Goal: Information Seeking & Learning: Learn about a topic

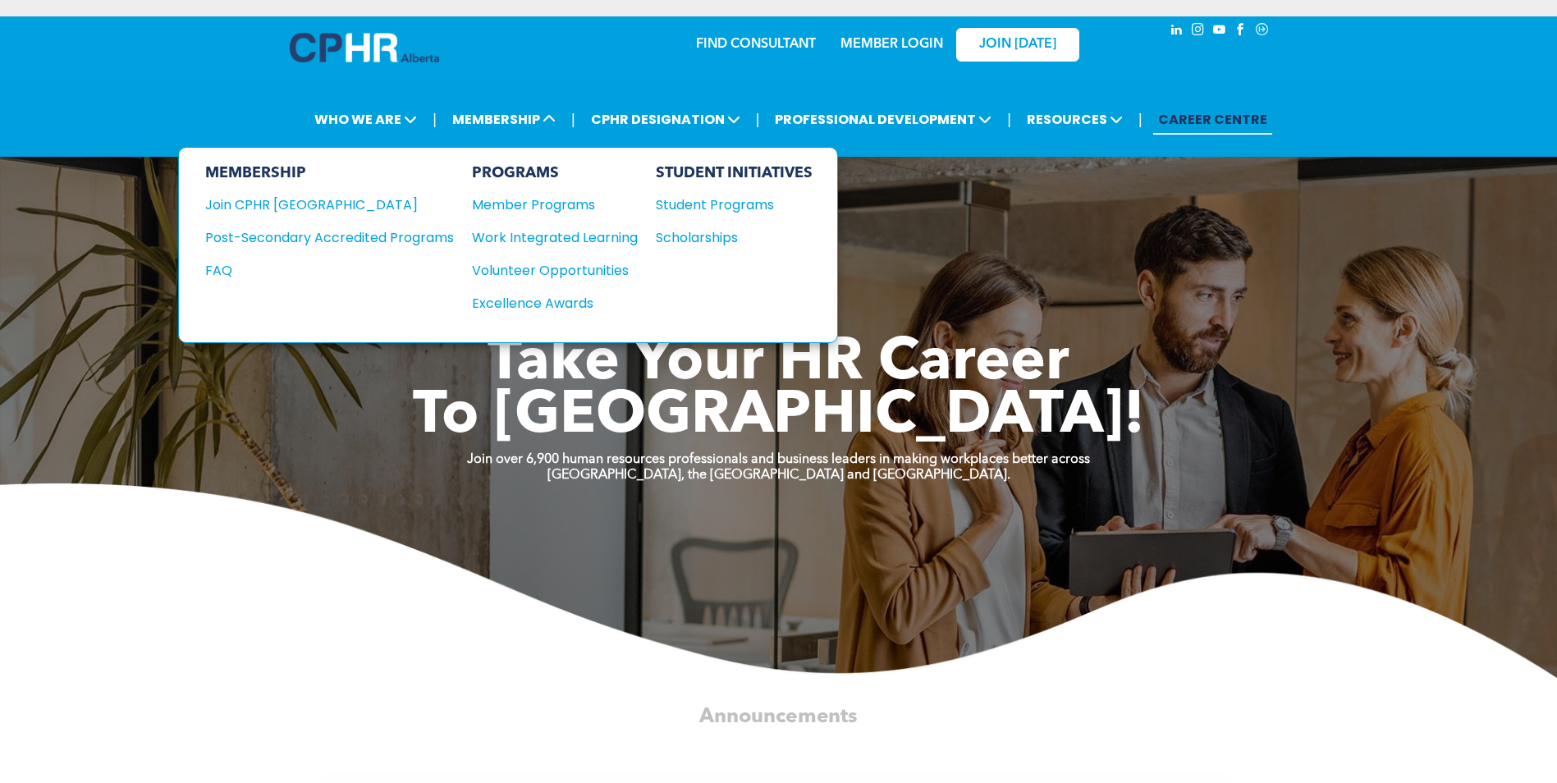
click at [690, 201] on div "Student Programs" at bounding box center [726, 204] width 141 height 21
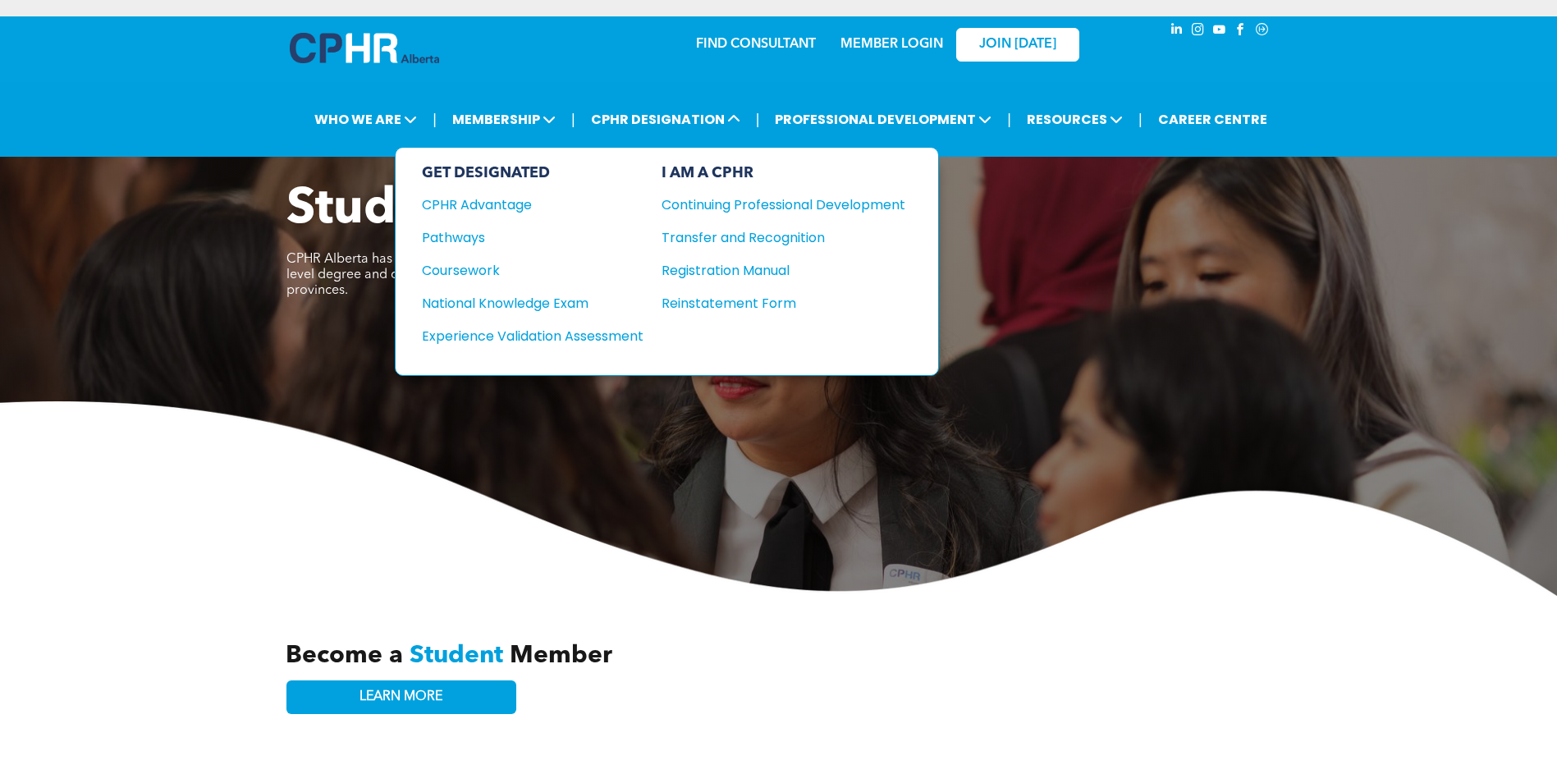
click at [473, 238] on div "Pathways" at bounding box center [521, 237] width 199 height 21
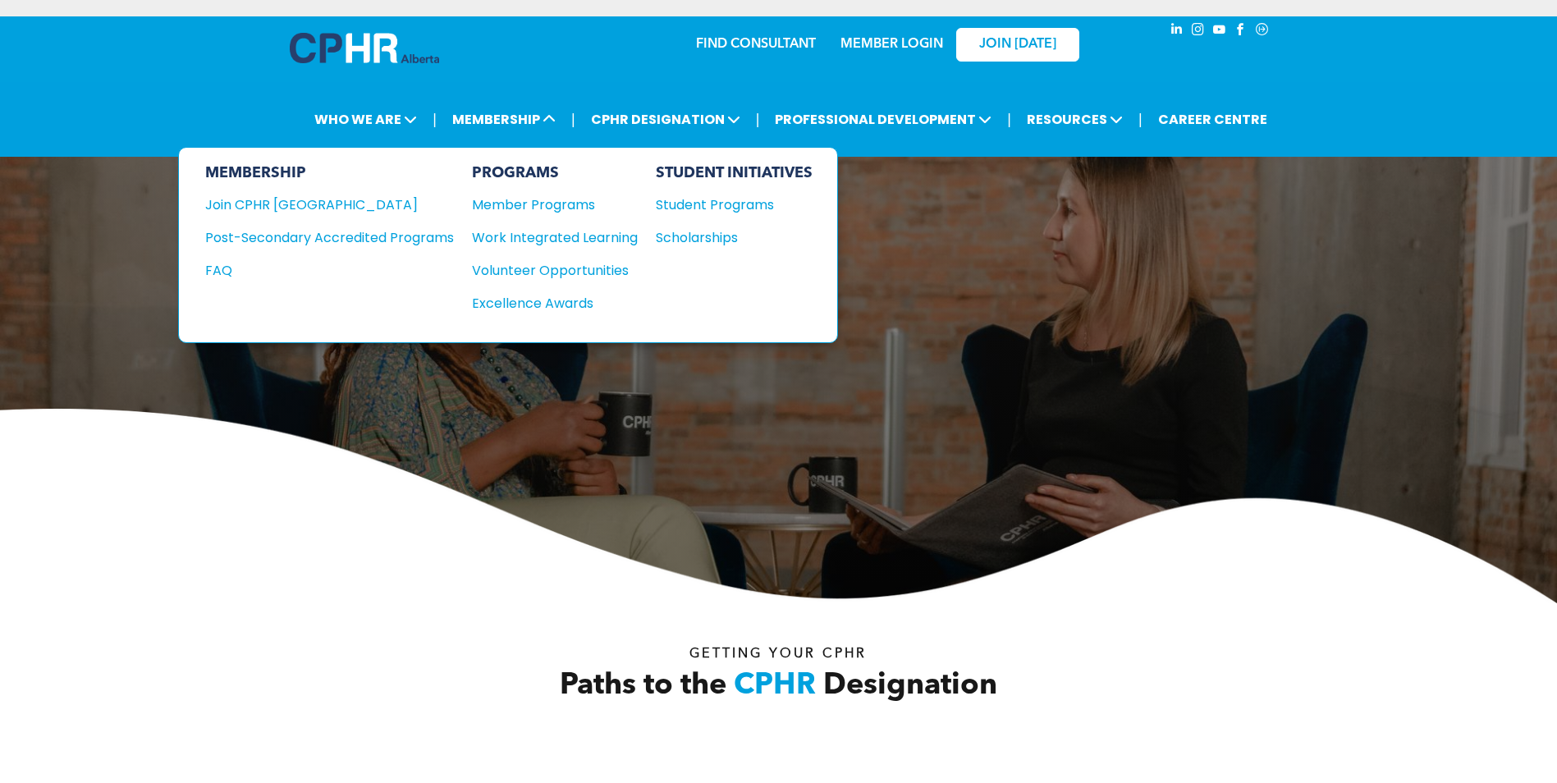
click at [424, 242] on div "Post-Secondary Accredited Programs" at bounding box center [317, 237] width 224 height 21
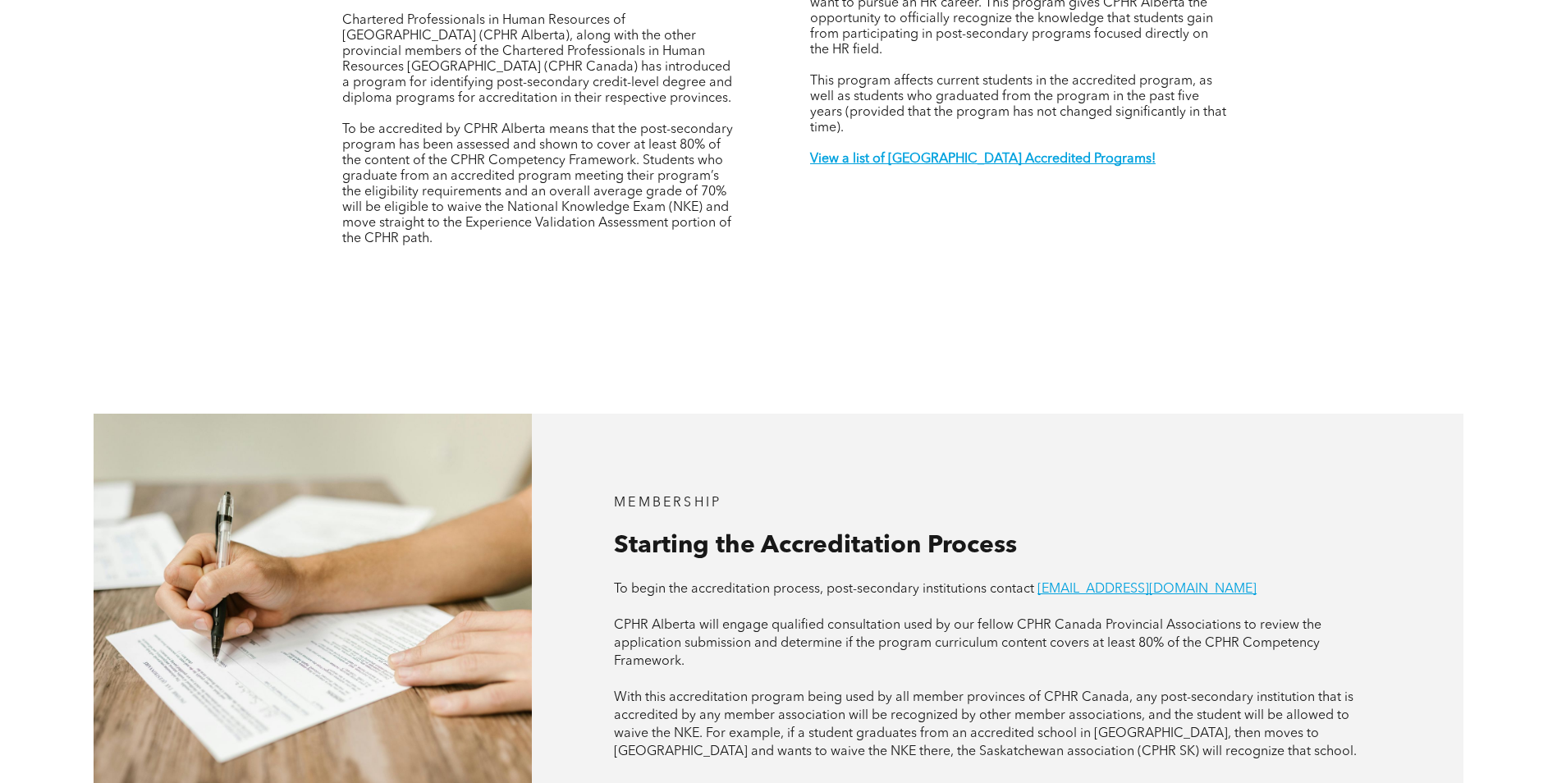
scroll to position [492, 0]
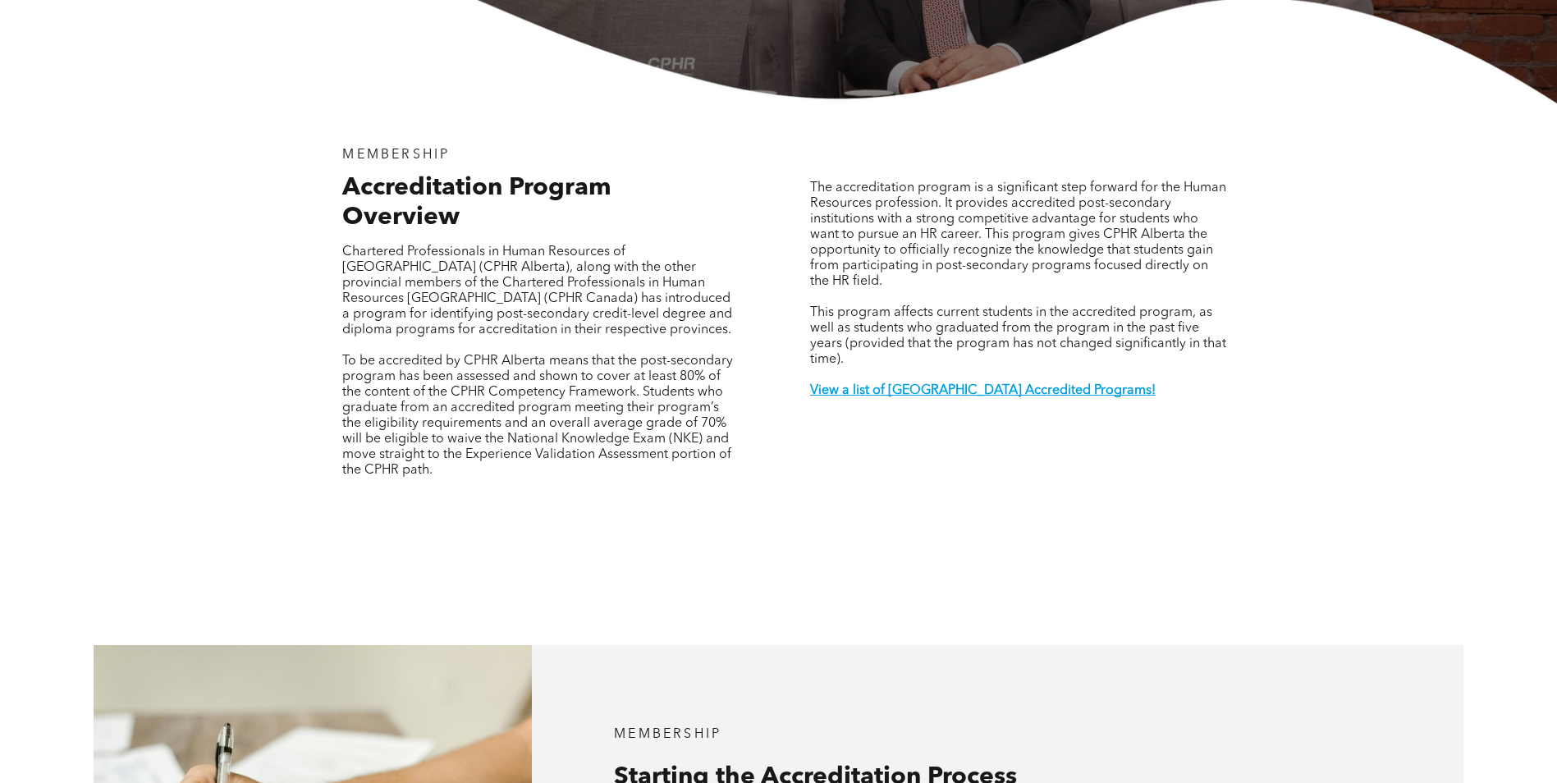
click at [876, 384] on strong "View a list of [GEOGRAPHIC_DATA] Accredited Programs!" at bounding box center [982, 390] width 345 height 13
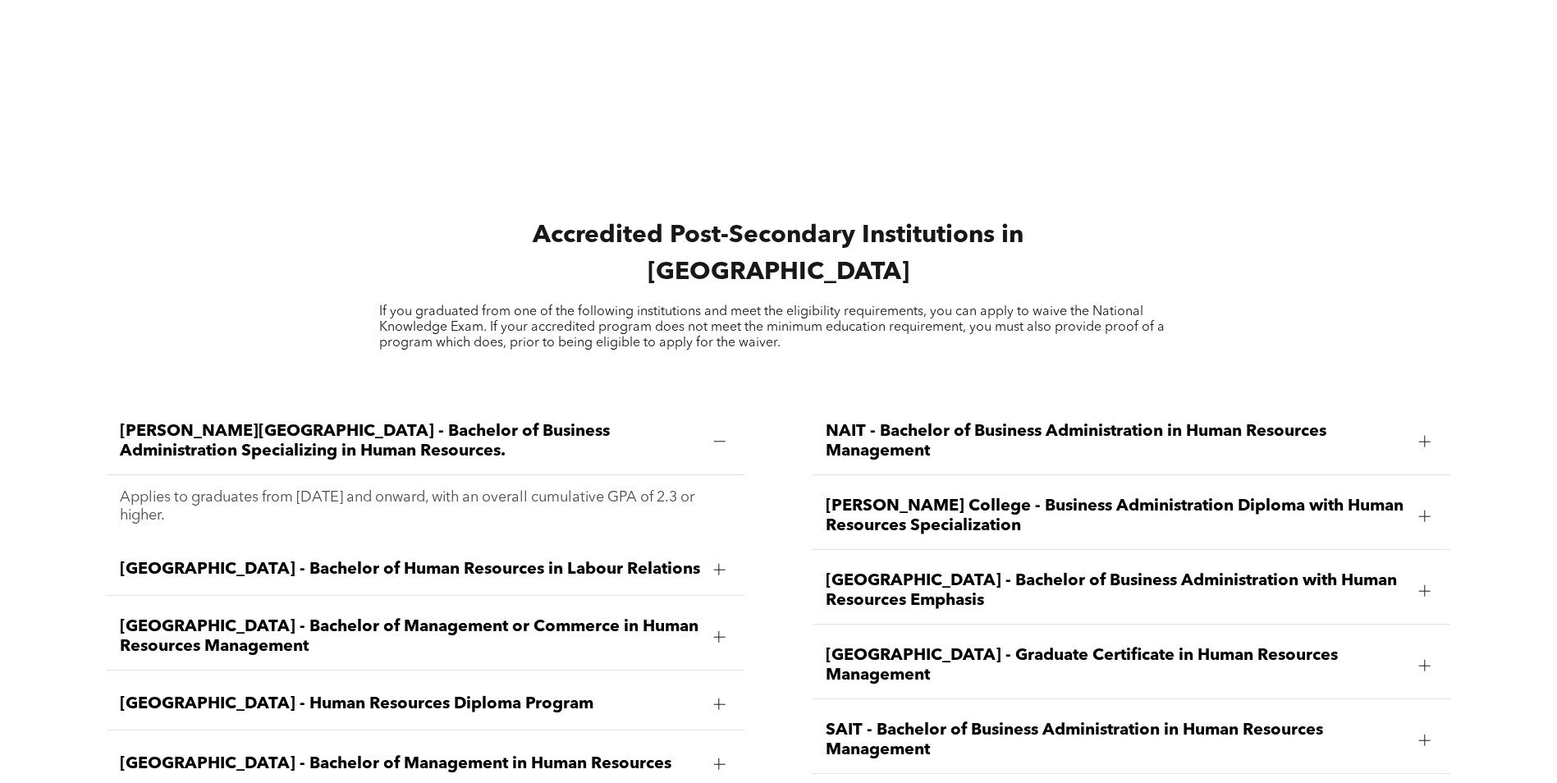
scroll to position [2335, 0]
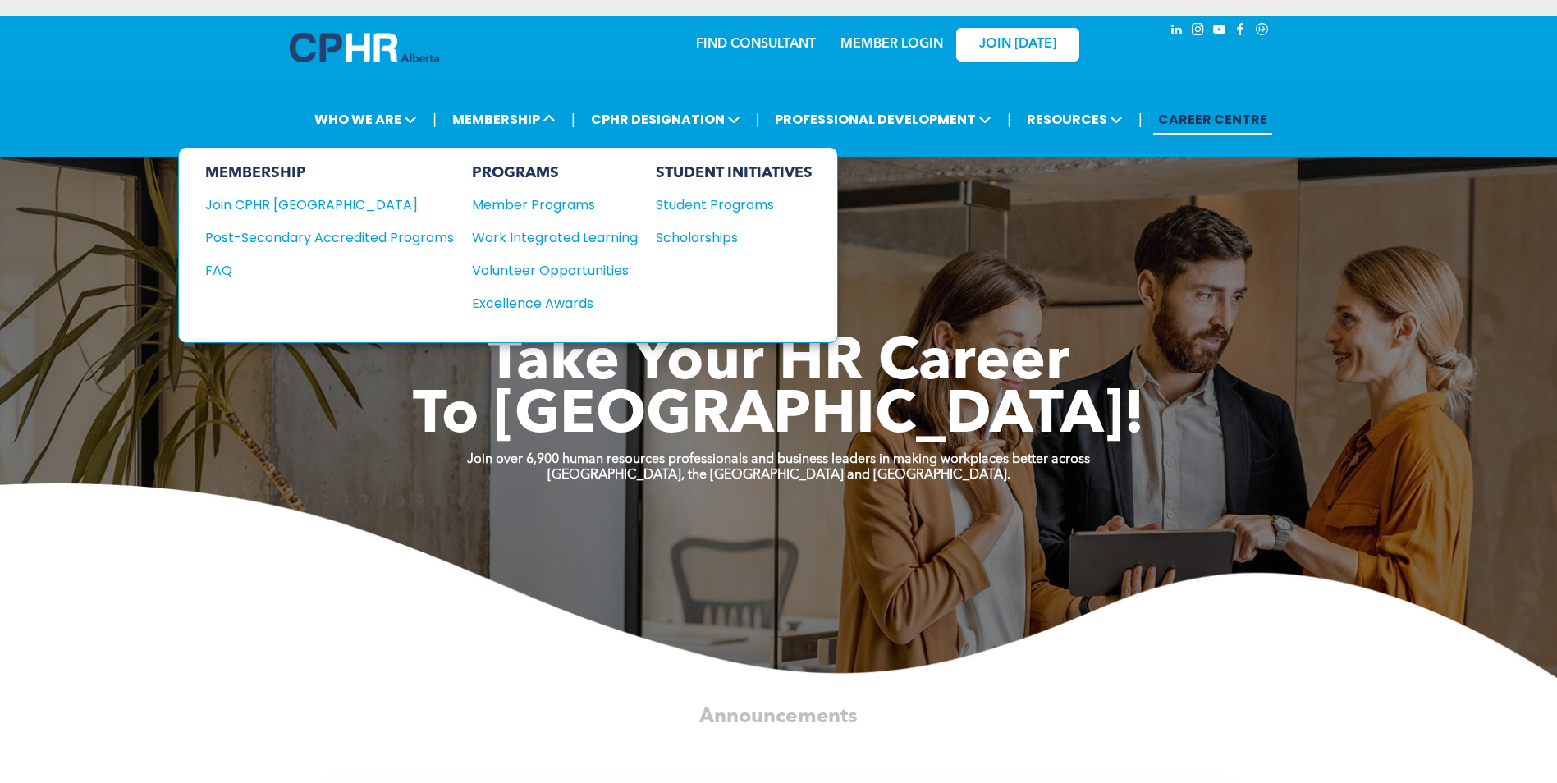
click at [368, 236] on div "Post-Secondary Accredited Programs" at bounding box center [317, 237] width 224 height 21
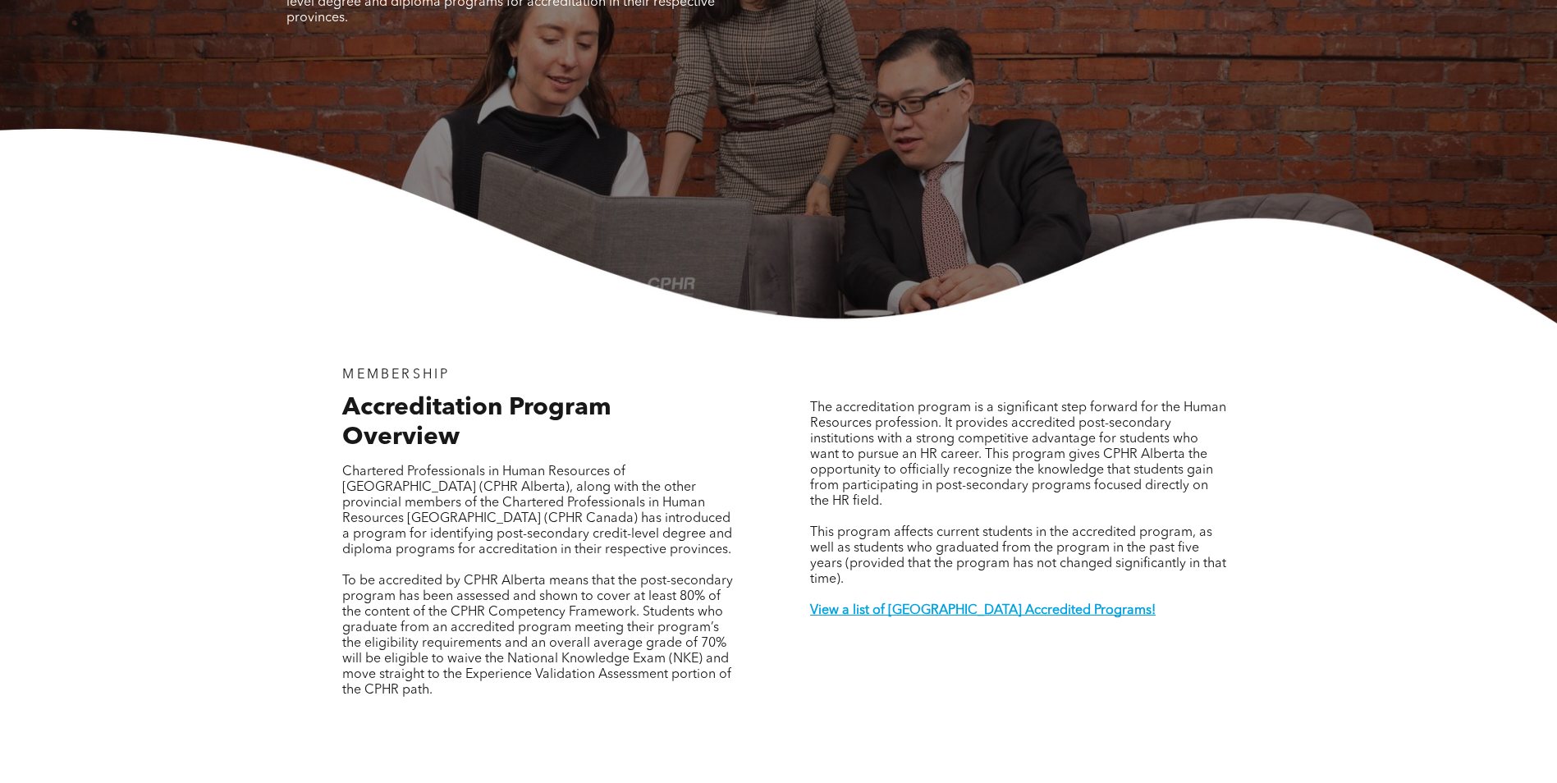
scroll to position [328, 0]
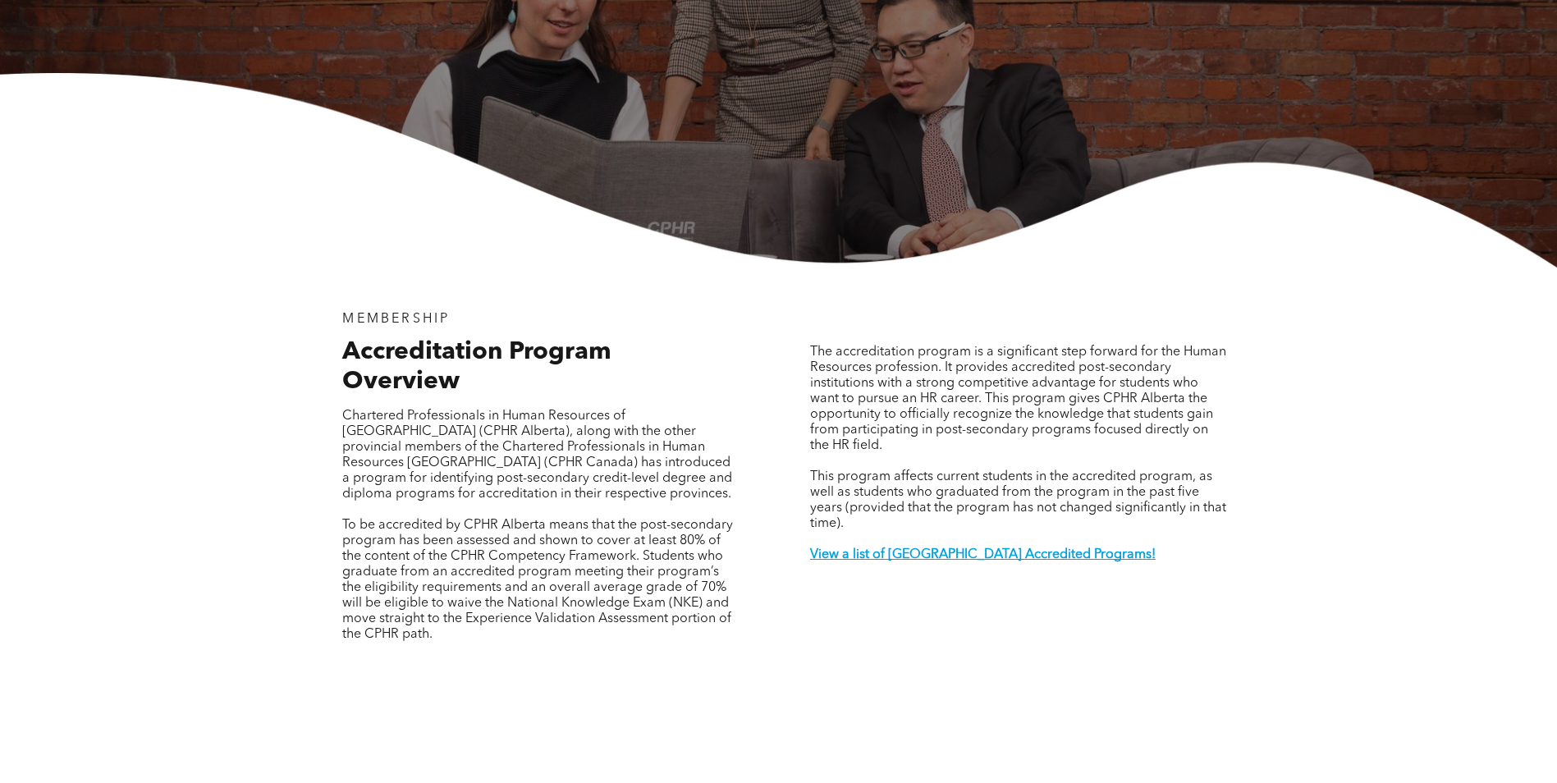
click at [984, 548] on strong "View a list of [GEOGRAPHIC_DATA] Accredited Programs!" at bounding box center [982, 554] width 345 height 13
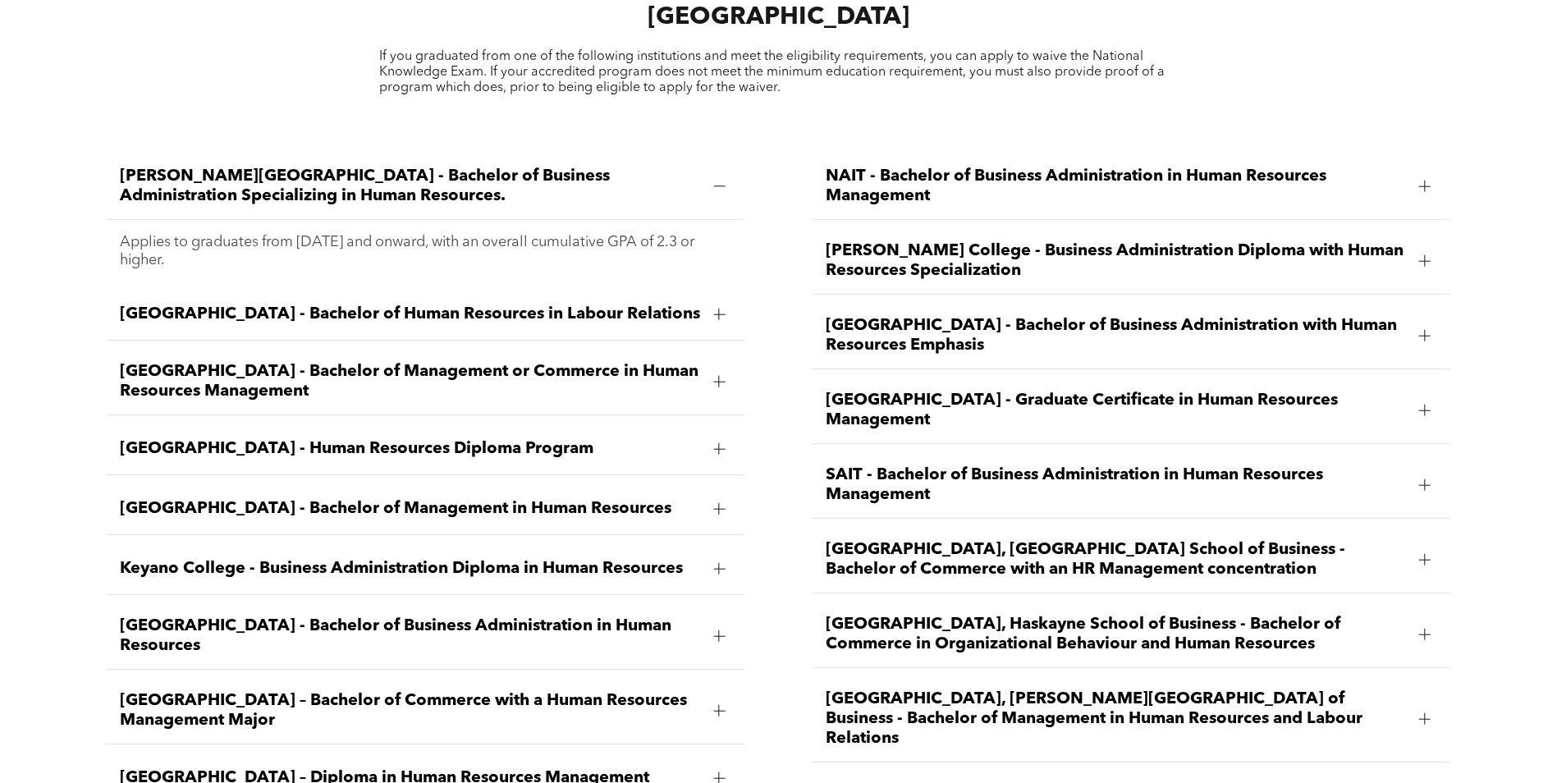
scroll to position [2499, 0]
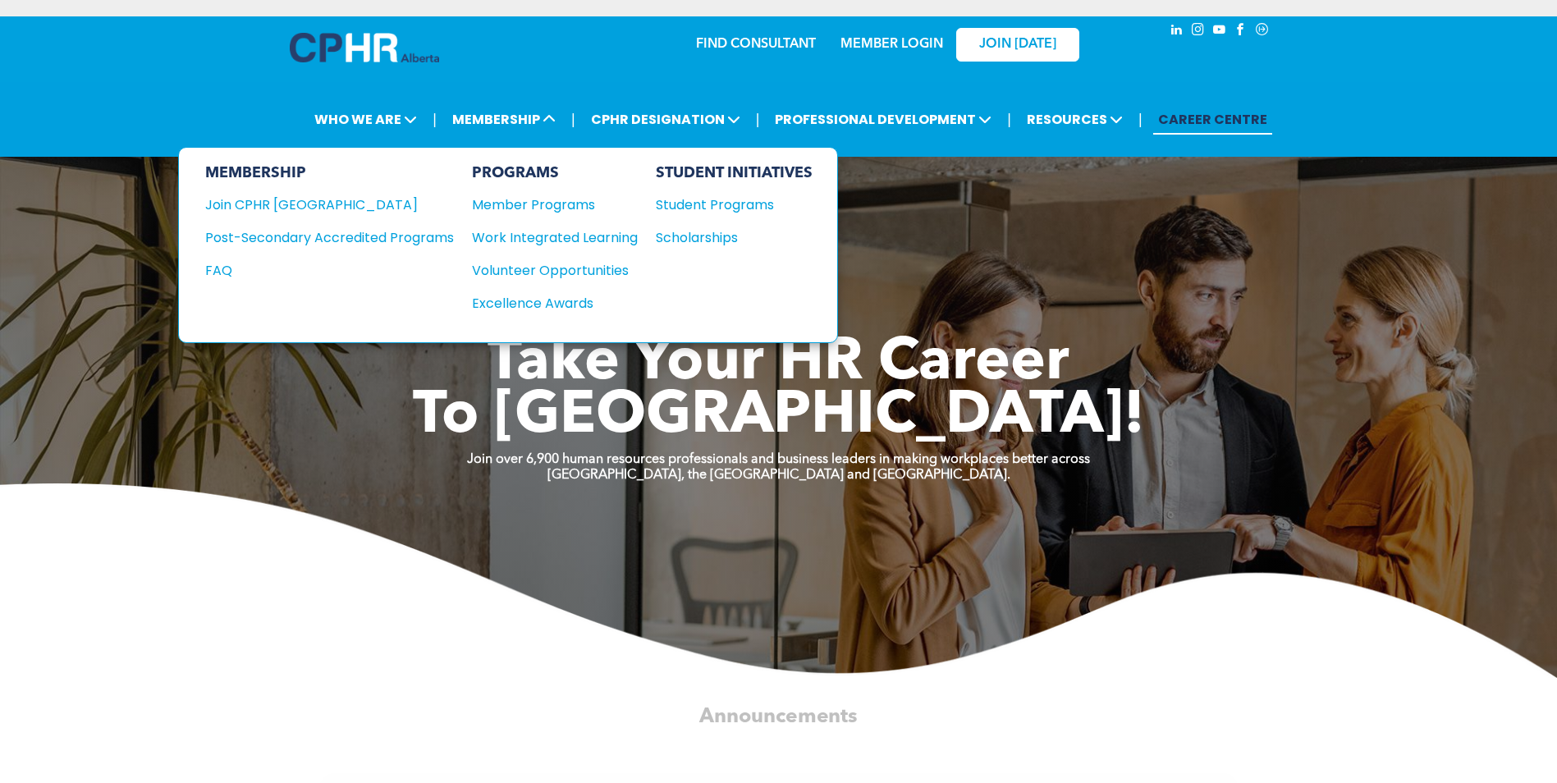
click at [409, 234] on div "Post-Secondary Accredited Programs" at bounding box center [317, 237] width 224 height 21
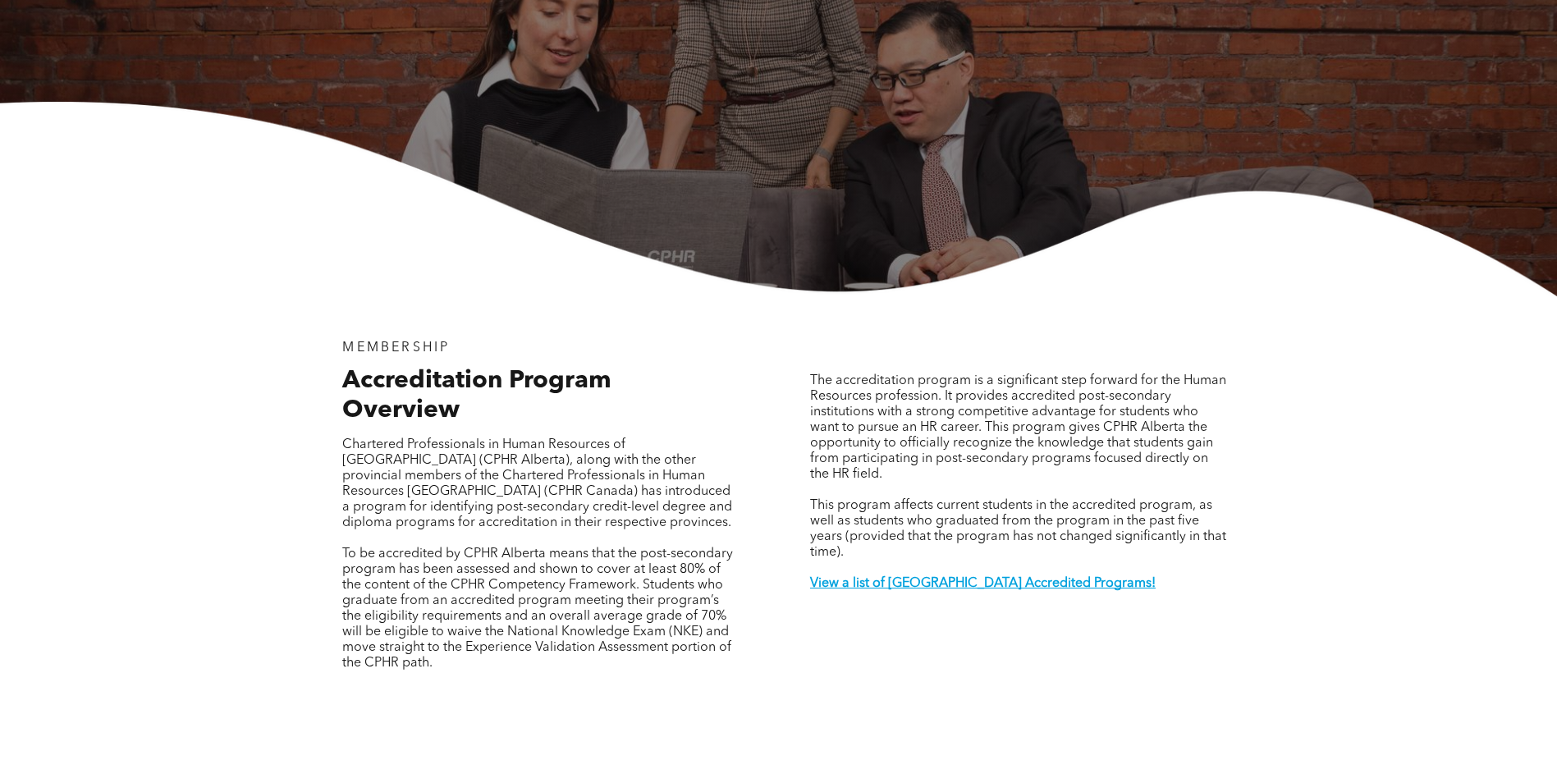
scroll to position [328, 0]
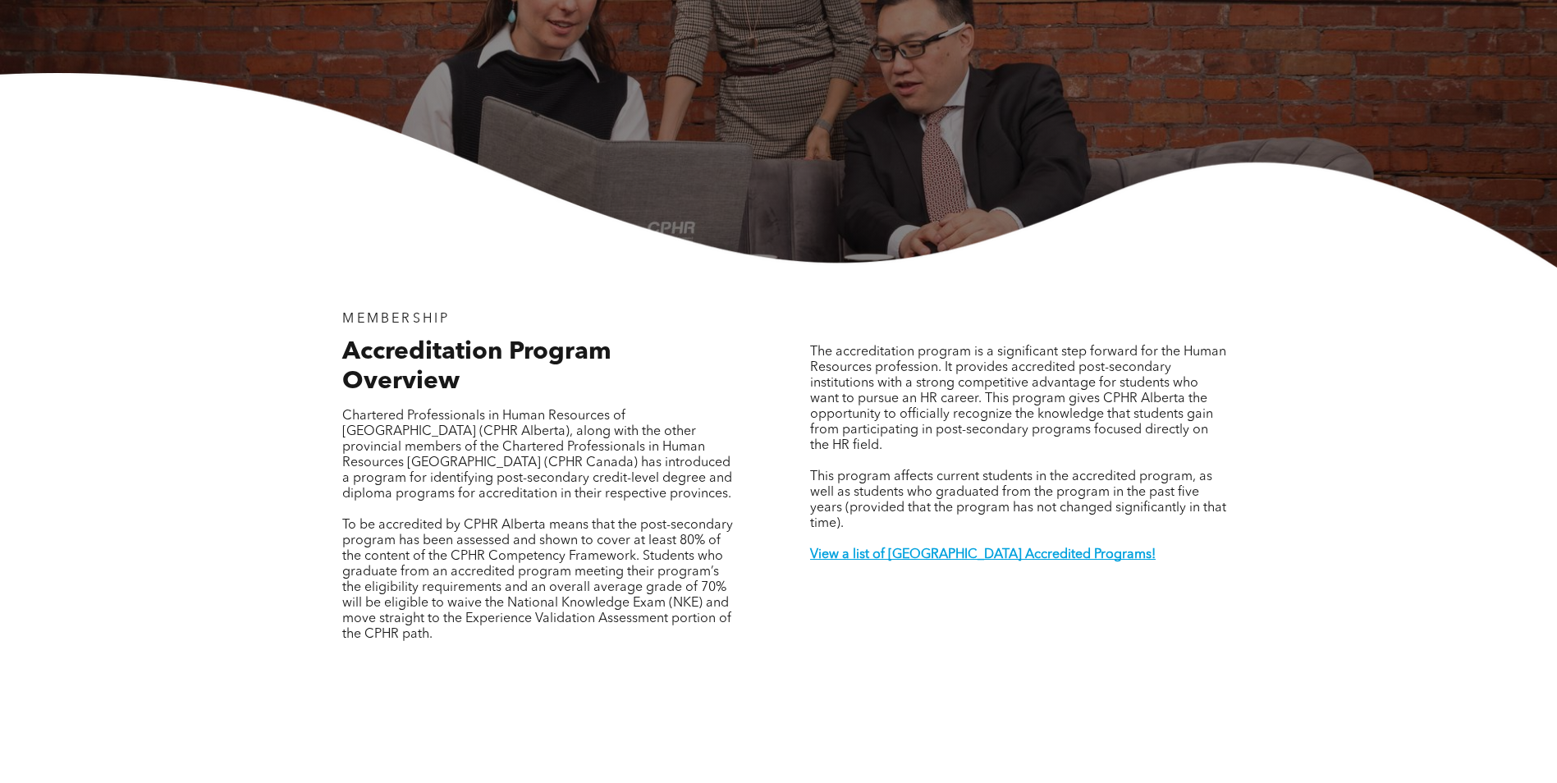
click at [944, 548] on strong "View a list of [GEOGRAPHIC_DATA] Accredited Programs!" at bounding box center [982, 554] width 345 height 13
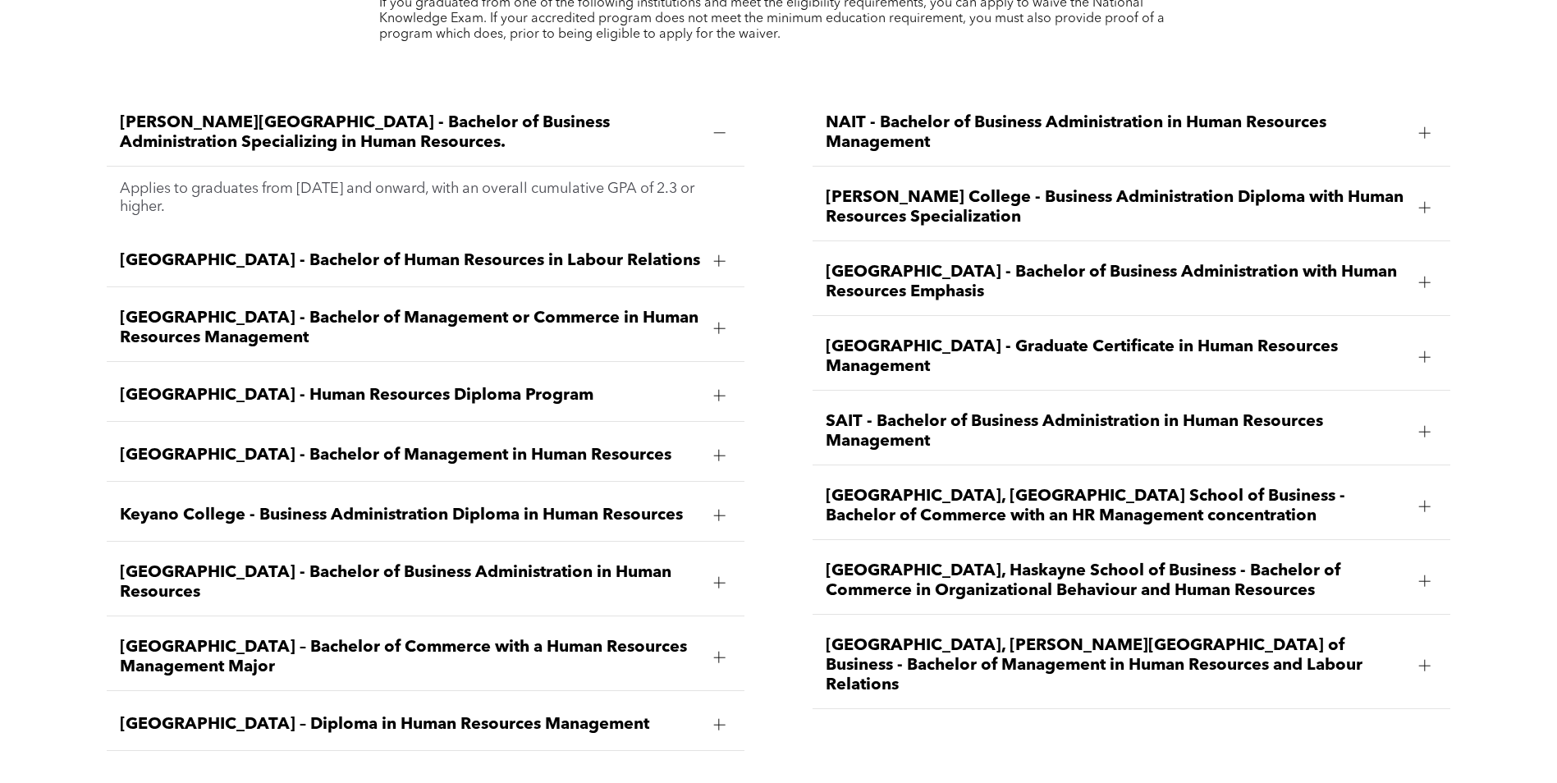
scroll to position [2499, 0]
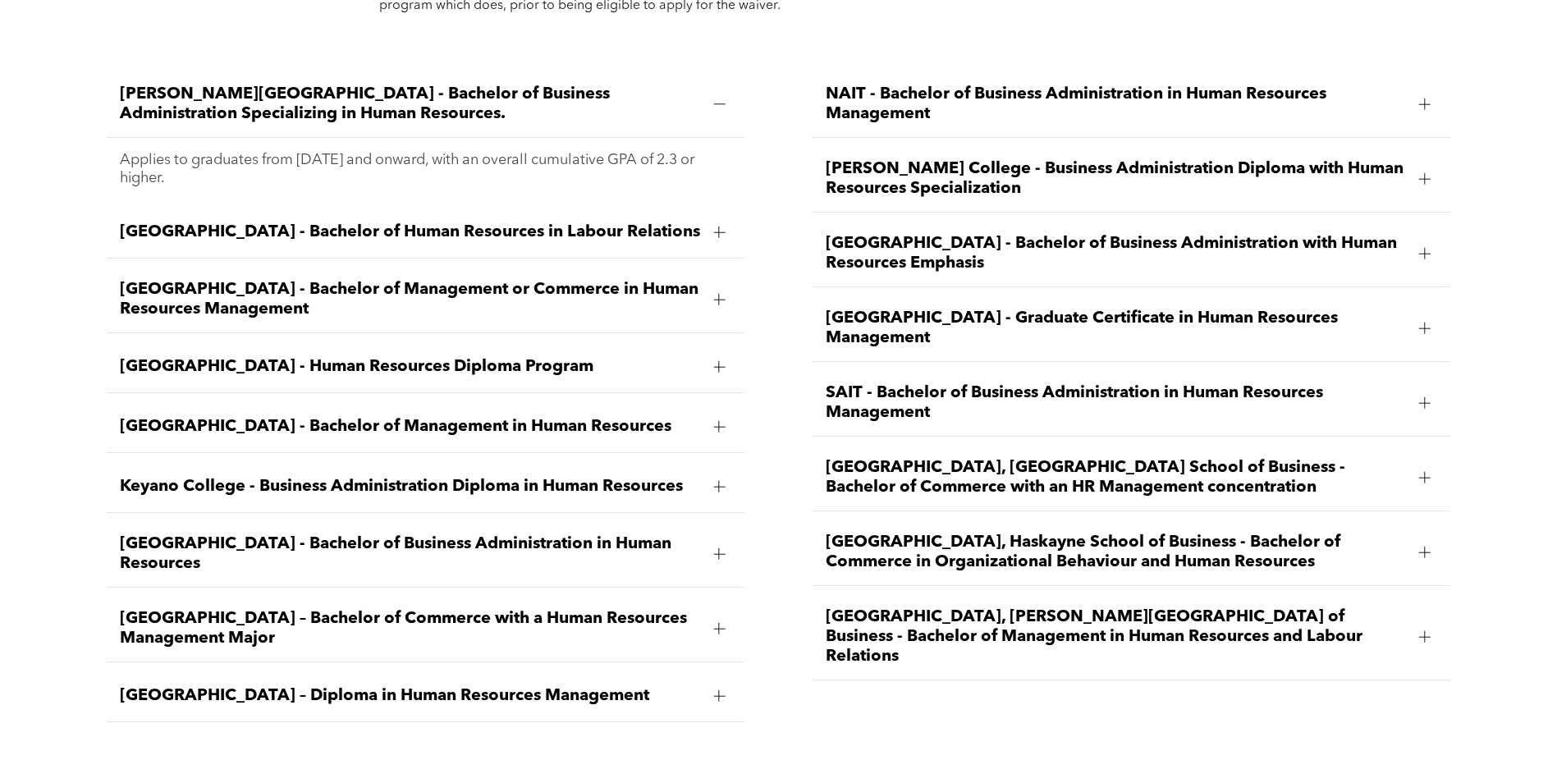
click at [721, 226] on div at bounding box center [718, 231] width 11 height 11
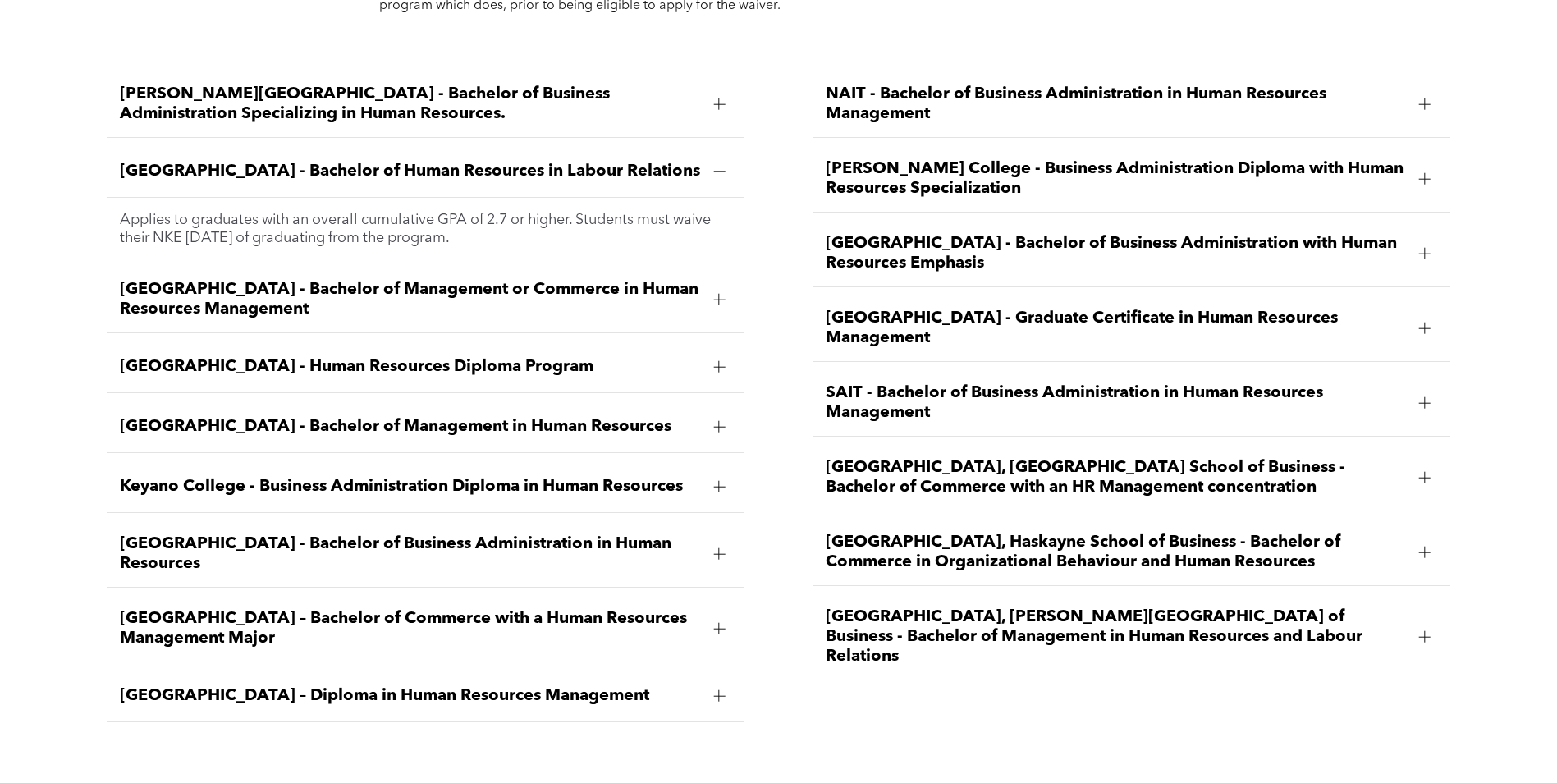
click at [719, 166] on div at bounding box center [719, 171] width 1 height 11
